Goal: Transaction & Acquisition: Register for event/course

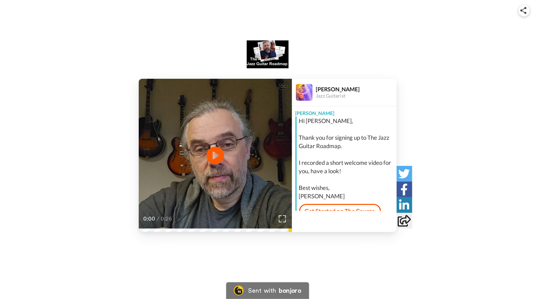
scroll to position [12, 0]
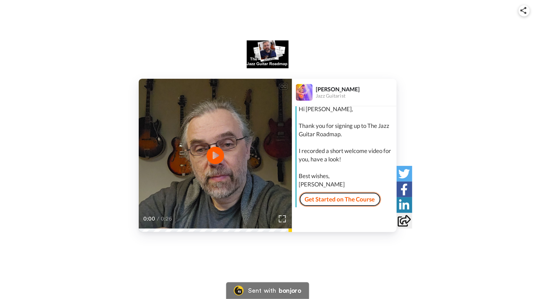
click at [336, 201] on link "Get Started on The Course" at bounding box center [340, 199] width 82 height 15
click at [326, 221] on div "[PERSON_NAME] Jazz Guitarist [PERSON_NAME], Thank you for signing up to The Jaz…" at bounding box center [344, 155] width 105 height 153
click at [314, 178] on div "Hi [PERSON_NAME], Thank you for signing up to The Jazz Guitar Roadmap. I record…" at bounding box center [347, 147] width 96 height 84
click at [331, 230] on div "[PERSON_NAME] Jazz Guitarist [PERSON_NAME], Thank you for signing up to The Jaz…" at bounding box center [344, 155] width 105 height 153
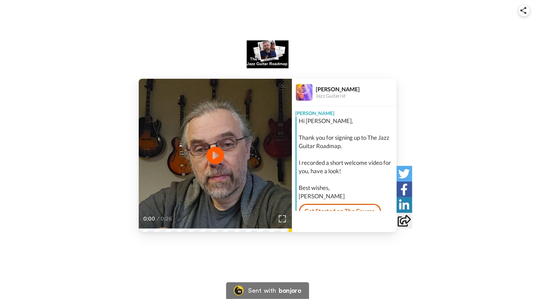
scroll to position [12, 0]
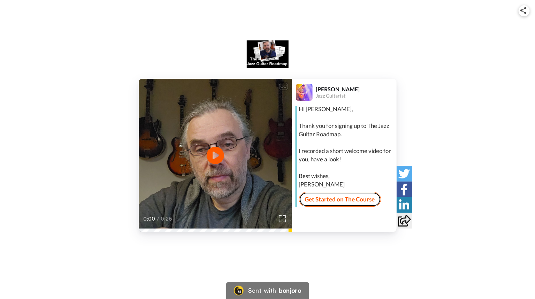
click at [360, 201] on link "Get Started on The Course" at bounding box center [340, 199] width 82 height 15
click at [347, 222] on div "[PERSON_NAME] Jazz Guitarist [PERSON_NAME], Thank you for signing up to The Jaz…" at bounding box center [344, 155] width 105 height 153
click at [214, 154] on icon "Play/Pause" at bounding box center [215, 155] width 18 height 33
click at [332, 220] on div "[PERSON_NAME] Jazz Guitarist [PERSON_NAME], Thank you for signing up to The Jaz…" at bounding box center [344, 155] width 105 height 153
click at [307, 171] on div "Hi [PERSON_NAME], Thank you for signing up to The Jazz Guitar Roadmap. I record…" at bounding box center [347, 147] width 96 height 84
